Goal: Transaction & Acquisition: Purchase product/service

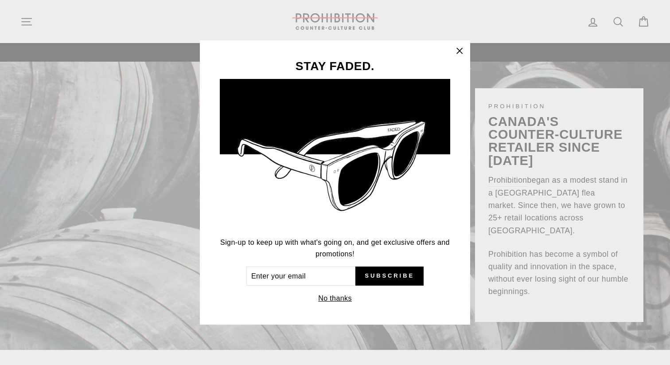
click at [26, 21] on div "STAY FADED. Sign-up to keep up with what's going on, and get exclusive offers a…" at bounding box center [335, 182] width 670 height 365
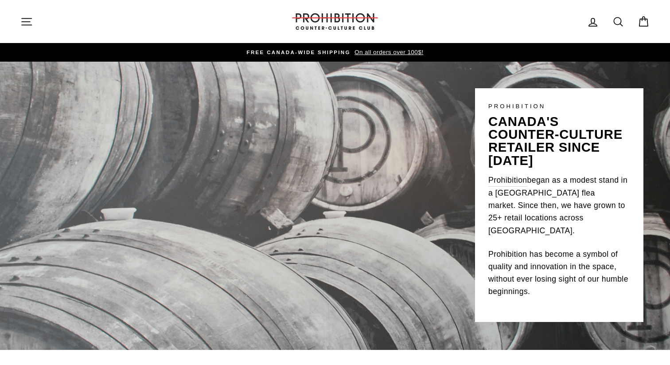
click at [33, 21] on button "Site navigation" at bounding box center [26, 21] width 23 height 19
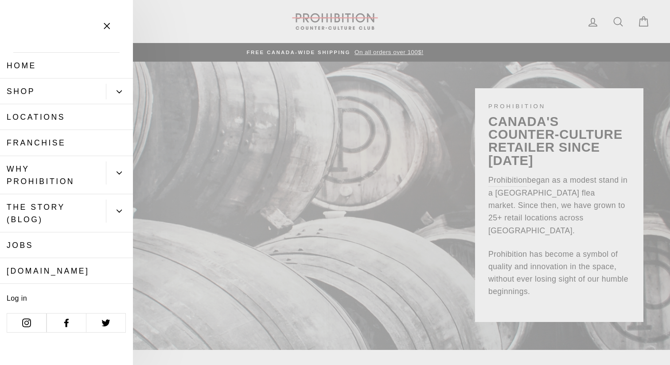
click at [110, 87] on button "Primary" at bounding box center [119, 92] width 27 height 16
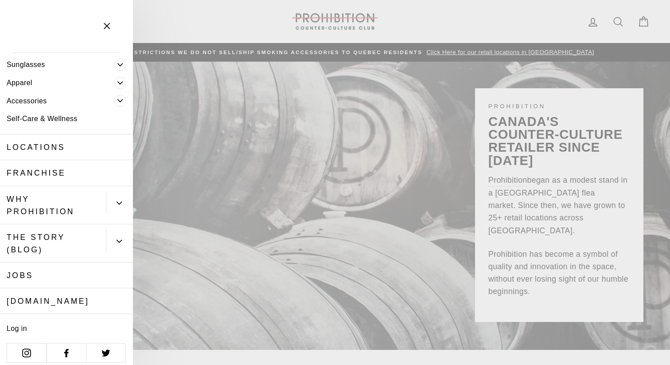
scroll to position [72, 0]
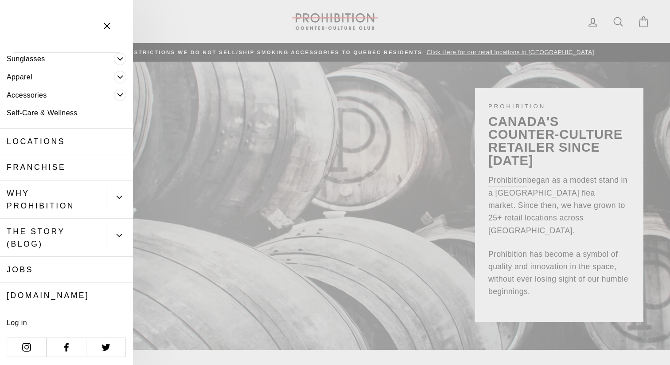
click at [120, 204] on button "Primary" at bounding box center [119, 197] width 27 height 23
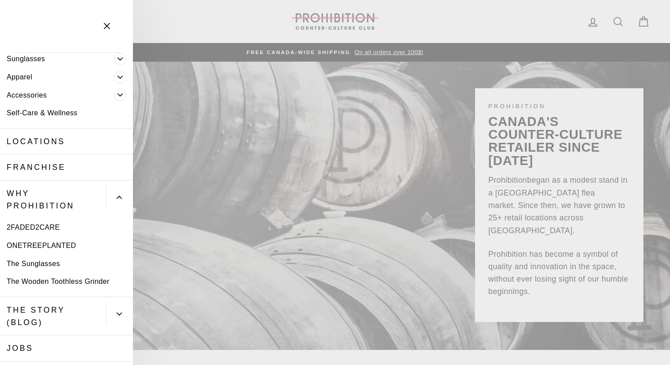
click at [120, 204] on button "Primary" at bounding box center [119, 197] width 27 height 23
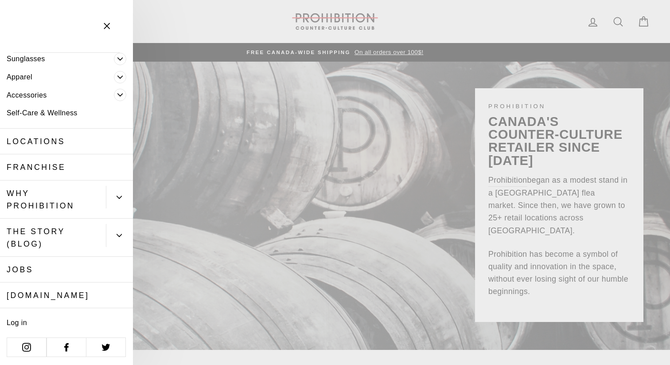
click at [64, 95] on link "Accessories" at bounding box center [57, 95] width 114 height 18
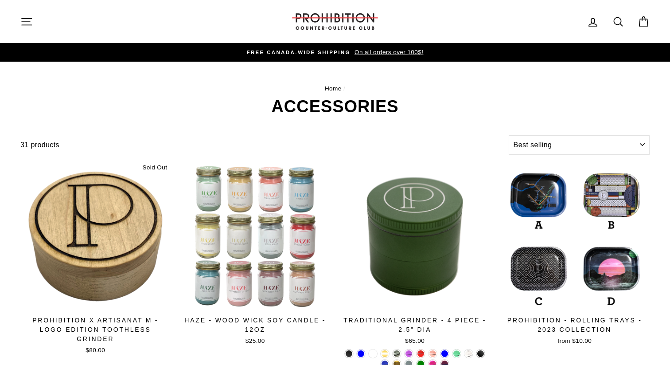
select select "best-selling"
click at [618, 23] on icon at bounding box center [618, 22] width 12 height 12
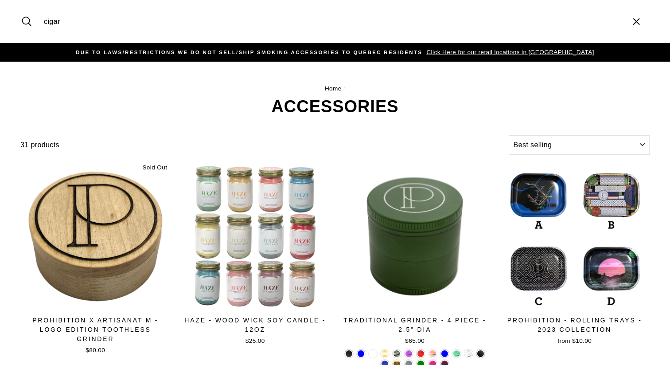
type input "cigar"
click at [20, 7] on button "Search" at bounding box center [29, 22] width 19 height 30
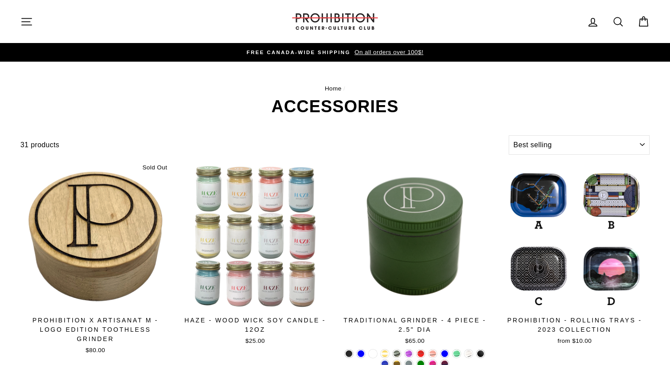
select select "best-selling"
